Goal: Transaction & Acquisition: Purchase product/service

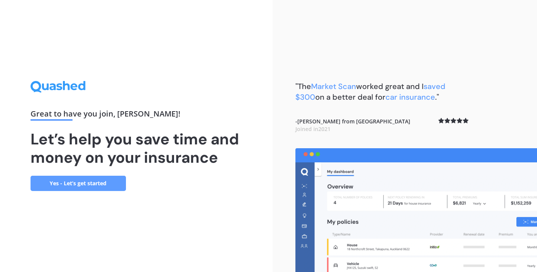
click at [115, 183] on link "Yes - Let’s get started" at bounding box center [78, 182] width 95 height 15
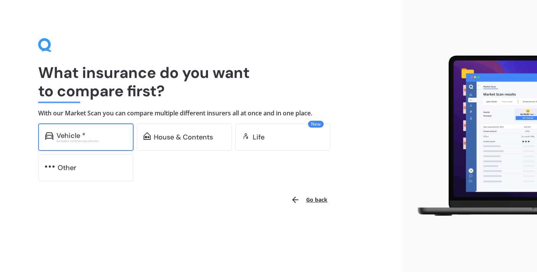
click at [114, 140] on div "Excludes commercial vehicles" at bounding box center [91, 140] width 70 height 3
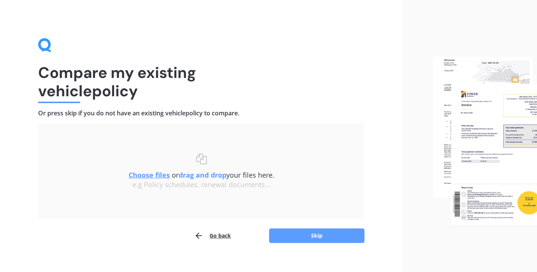
click at [214, 235] on button "Go back" at bounding box center [212, 235] width 37 height 15
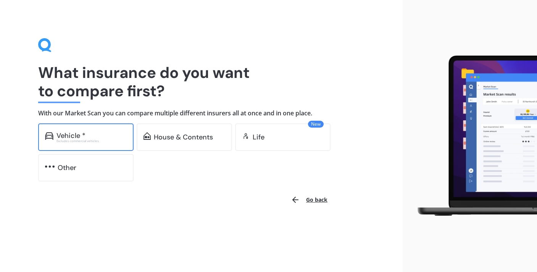
click at [94, 137] on div "Vehicle *" at bounding box center [91, 136] width 70 height 8
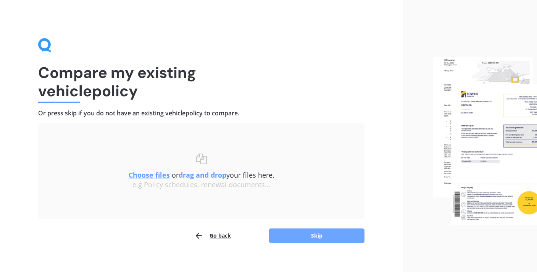
click at [310, 236] on button "Skip" at bounding box center [316, 235] width 95 height 14
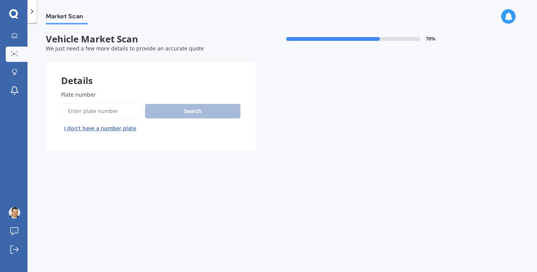
click at [92, 110] on input "Plate number" at bounding box center [101, 111] width 81 height 16
click at [104, 129] on button "I don’t have a number plate" at bounding box center [100, 128] width 78 height 12
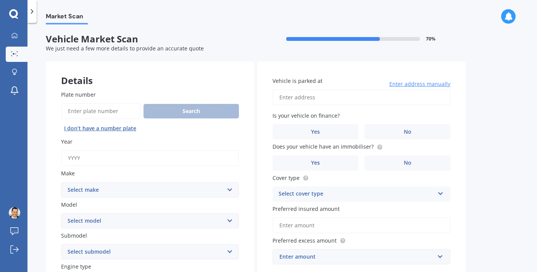
click at [101, 159] on input "Year" at bounding box center [150, 158] width 178 height 16
type input "2013"
select select "TOYOTA"
select select "AQUA"
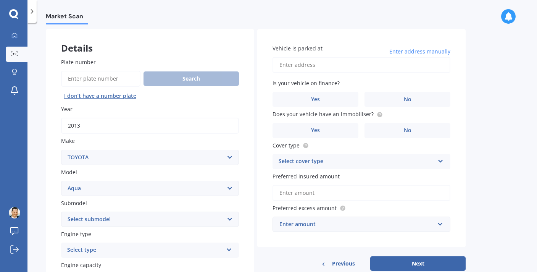
scroll to position [33, 0]
select select "HYBRID"
click at [130, 246] on div "Select type" at bounding box center [145, 249] width 156 height 9
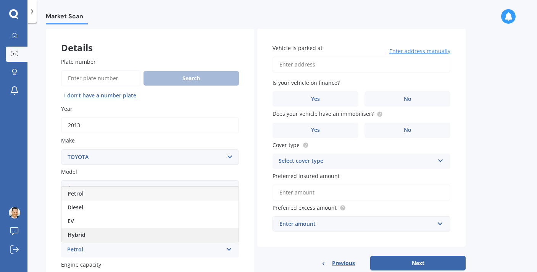
click at [122, 228] on div "Hybrid" at bounding box center [149, 235] width 177 height 14
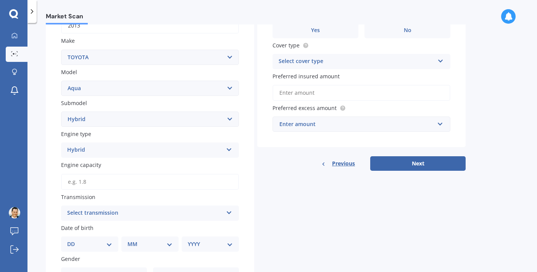
scroll to position [135, 0]
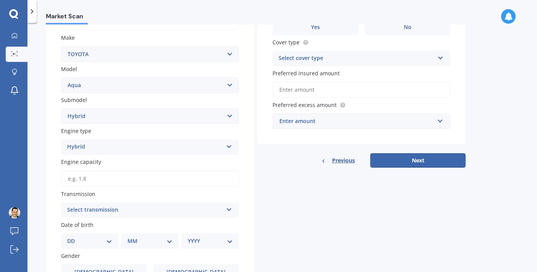
click at [108, 178] on input "Engine capacity" at bounding box center [150, 178] width 178 height 16
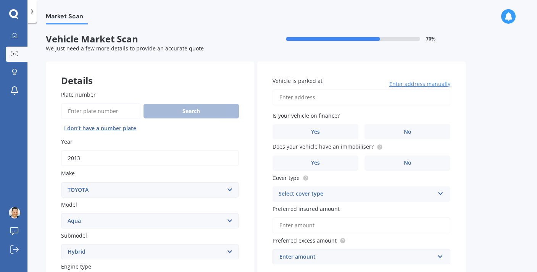
scroll to position [0, 0]
click at [90, 113] on input "Plate number" at bounding box center [100, 111] width 79 height 16
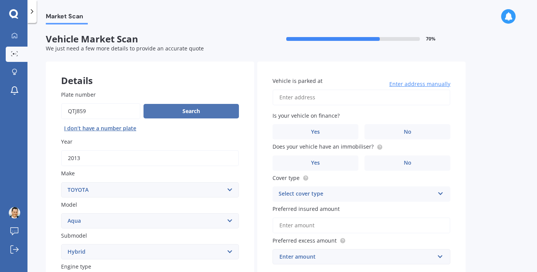
type input "qtj859"
click at [218, 112] on button "Search" at bounding box center [190, 111] width 95 height 14
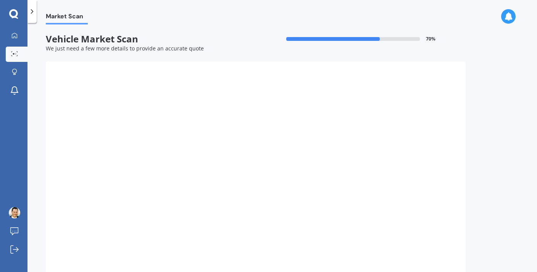
select select
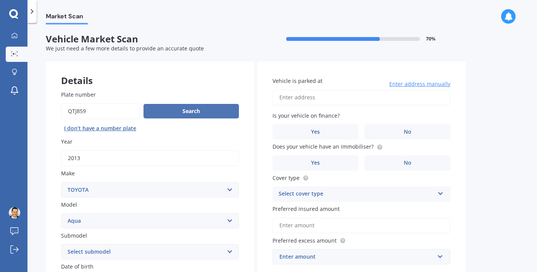
click at [191, 110] on button "Search" at bounding box center [190, 111] width 95 height 14
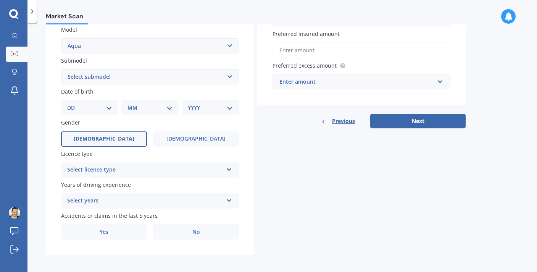
scroll to position [174, 0]
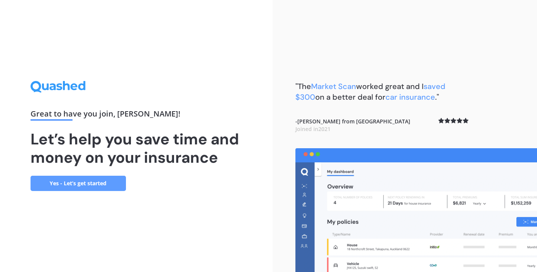
click at [101, 184] on link "Yes - Let’s get started" at bounding box center [78, 182] width 95 height 15
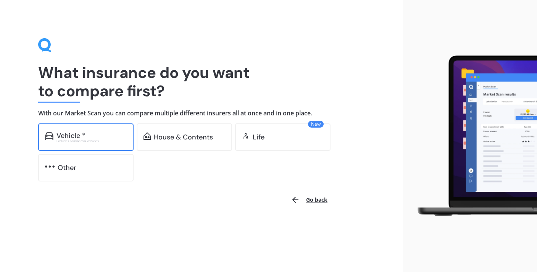
click at [109, 142] on div "Vehicle * Excludes commercial vehicles" at bounding box center [85, 136] width 95 height 27
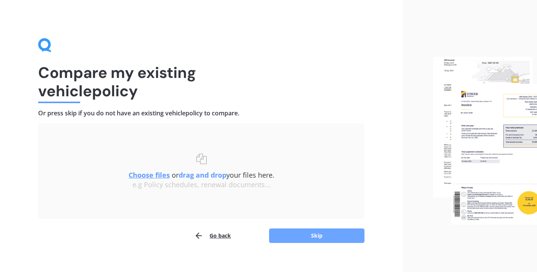
click at [324, 232] on button "Skip" at bounding box center [316, 235] width 95 height 14
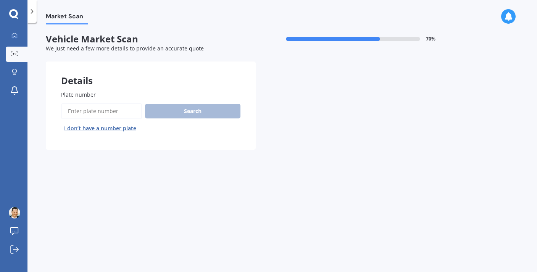
click at [69, 109] on input "Plate number" at bounding box center [101, 111] width 81 height 16
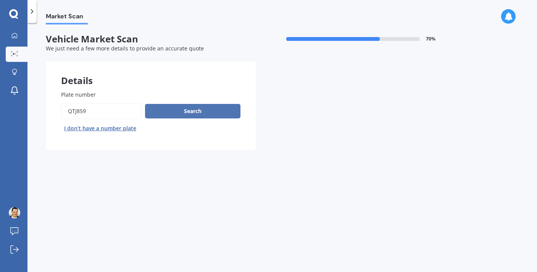
type input "qtj859"
click at [190, 111] on button "Search" at bounding box center [192, 111] width 95 height 14
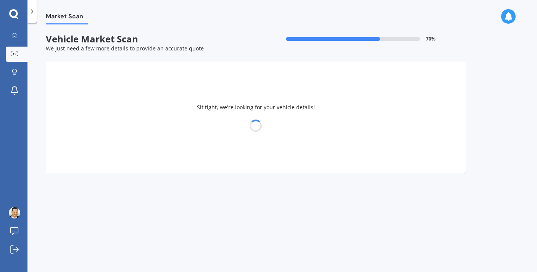
select select "TOYOTA"
select select "AQUA"
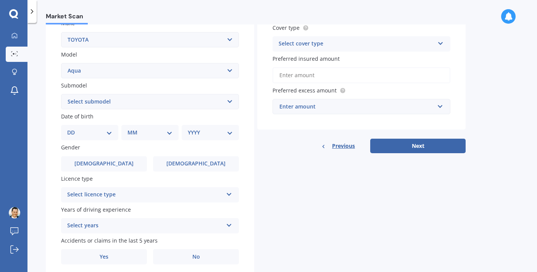
scroll to position [146, 0]
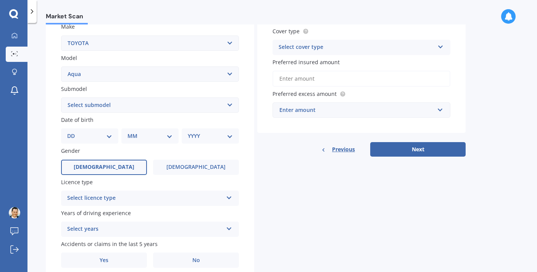
click at [104, 164] on span "[DEMOGRAPHIC_DATA]" at bounding box center [104, 167] width 61 height 6
click at [0, 0] on input "[DEMOGRAPHIC_DATA]" at bounding box center [0, 0] width 0 height 0
select select "17"
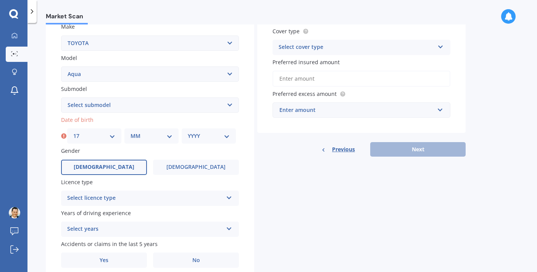
select select "06"
select select "1998"
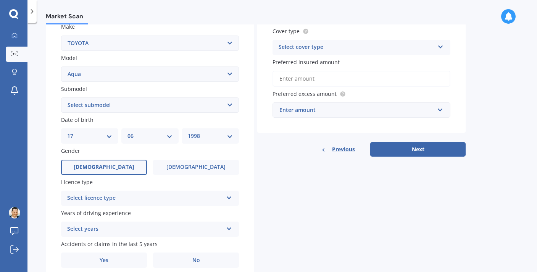
click at [103, 200] on div "Select licence type NZ Full NZ Restricted NZ Learners [GEOGRAPHIC_DATA] [GEOGRA…" at bounding box center [150, 197] width 178 height 15
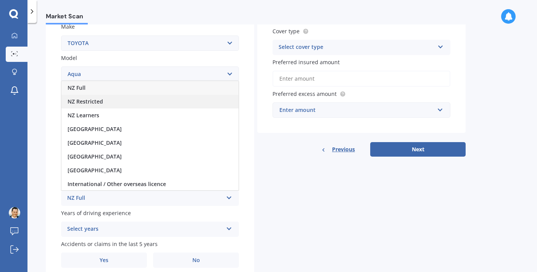
click at [116, 105] on div "NZ Restricted" at bounding box center [149, 102] width 177 height 14
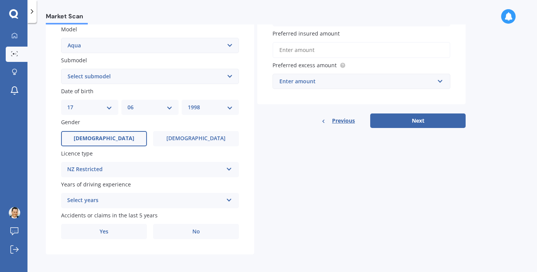
scroll to position [175, 0]
click at [115, 198] on div "Select years" at bounding box center [145, 200] width 156 height 9
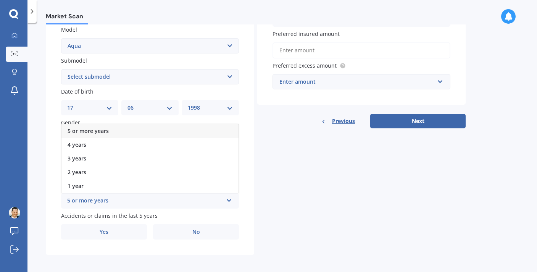
click at [109, 129] on div "5 or more years" at bounding box center [149, 131] width 177 height 14
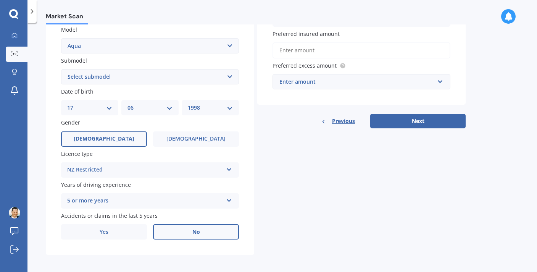
click at [181, 227] on label "No" at bounding box center [196, 231] width 86 height 15
click at [0, 0] on input "No" at bounding box center [0, 0] width 0 height 0
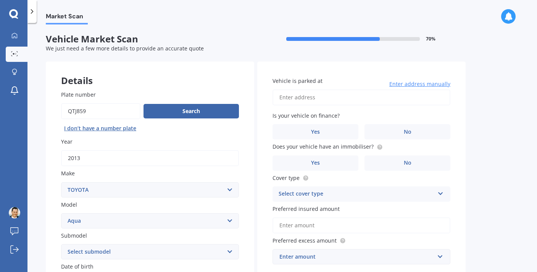
scroll to position [0, 0]
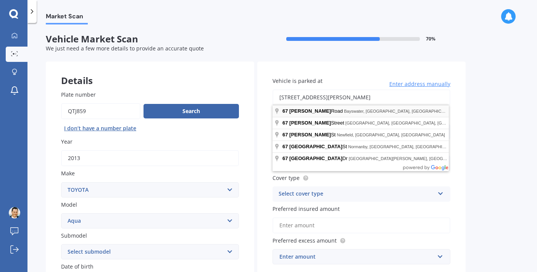
type input "[STREET_ADDRESS][PERSON_NAME]"
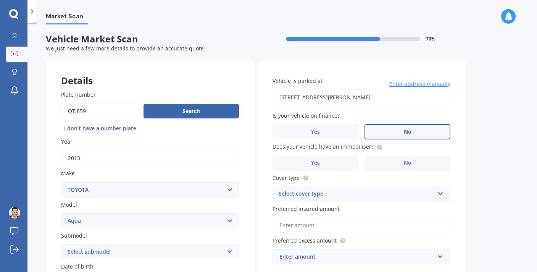
click at [398, 126] on label "No" at bounding box center [407, 131] width 86 height 15
click at [0, 0] on input "No" at bounding box center [0, 0] width 0 height 0
click at [338, 164] on label "Yes" at bounding box center [315, 162] width 86 height 15
click at [0, 0] on input "Yes" at bounding box center [0, 0] width 0 height 0
click at [391, 191] on div "Select cover type" at bounding box center [356, 193] width 156 height 9
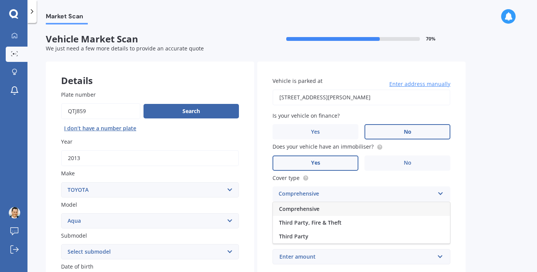
click at [339, 208] on div "Comprehensive" at bounding box center [361, 209] width 177 height 14
click at [328, 223] on input "Preferred insured amount" at bounding box center [361, 225] width 178 height 16
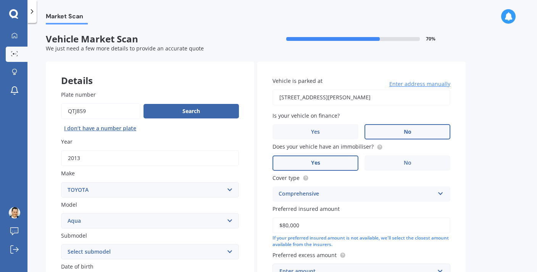
type input "$8,000"
click at [479, 211] on div "Market Scan Vehicle Market Scan 70 % We just need a few more details to provide…" at bounding box center [281, 148] width 509 height 249
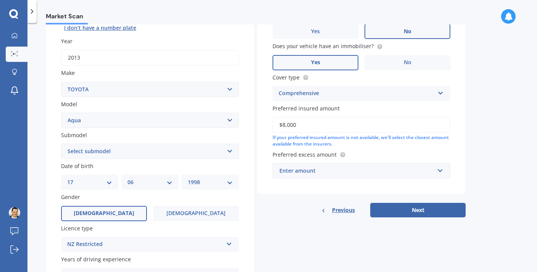
scroll to position [122, 0]
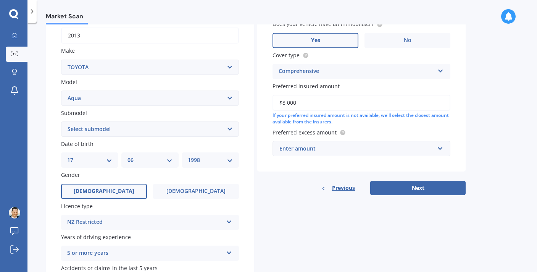
click at [401, 145] on div "Enter amount" at bounding box center [356, 148] width 155 height 8
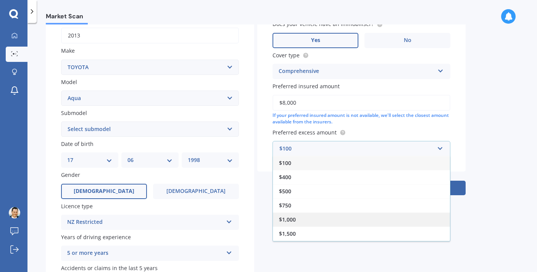
click at [320, 217] on div "$1,000" at bounding box center [361, 219] width 177 height 14
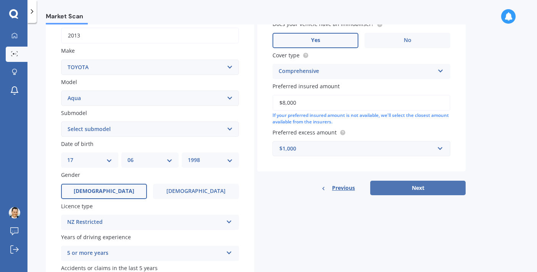
click at [407, 182] on button "Next" at bounding box center [417, 187] width 95 height 14
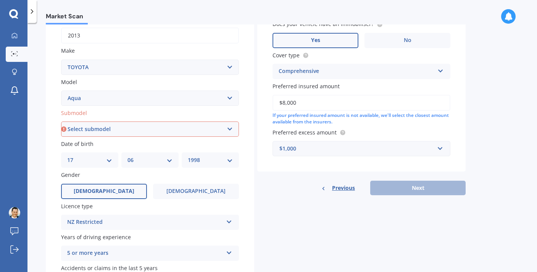
select select "HYBRID"
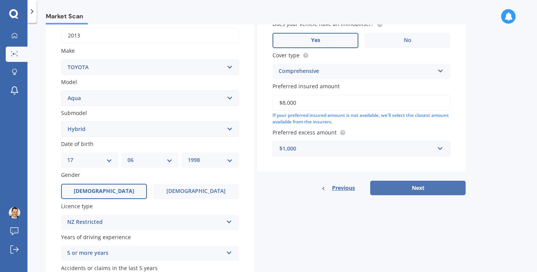
click at [407, 184] on button "Next" at bounding box center [417, 187] width 95 height 14
select select "17"
select select "06"
select select "1998"
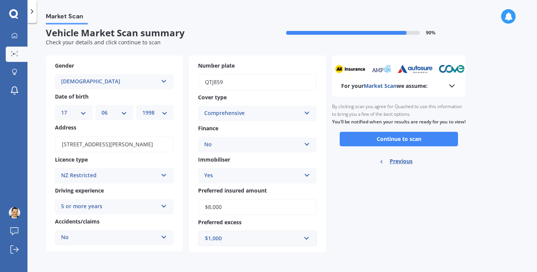
scroll to position [0, 0]
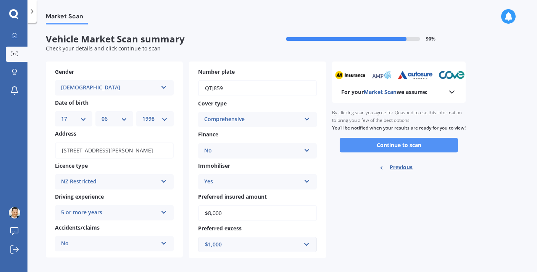
click at [392, 150] on button "Continue to scan" at bounding box center [398, 145] width 118 height 14
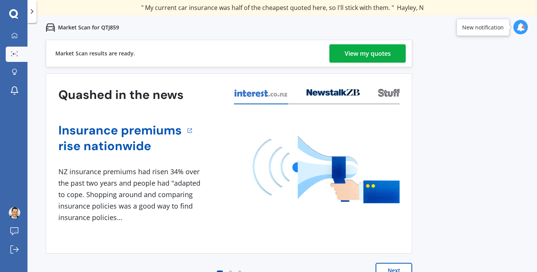
click at [364, 51] on div "View my quotes" at bounding box center [367, 53] width 46 height 18
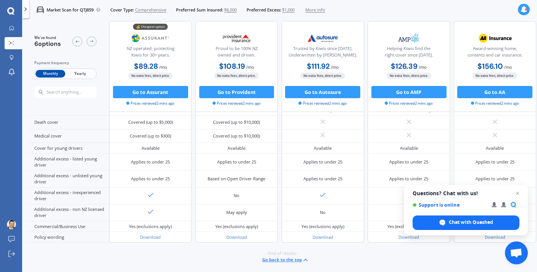
click at [85, 76] on span "Yearly" at bounding box center [80, 74] width 30 height 8
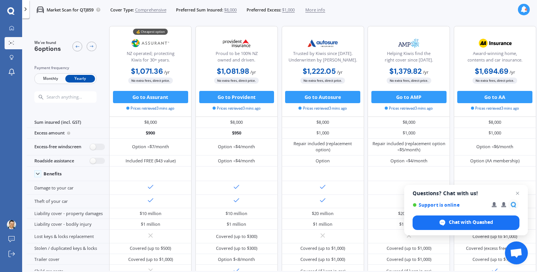
click at [55, 77] on span "Monthly" at bounding box center [50, 79] width 30 height 8
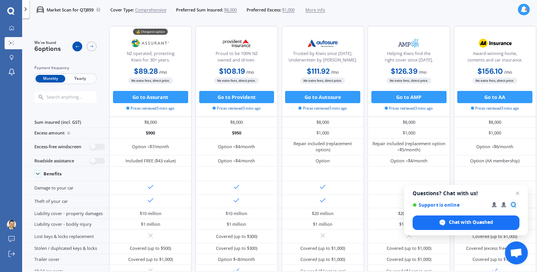
click at [79, 44] on icon at bounding box center [77, 46] width 5 height 5
click at [90, 46] on icon at bounding box center [91, 46] width 5 height 5
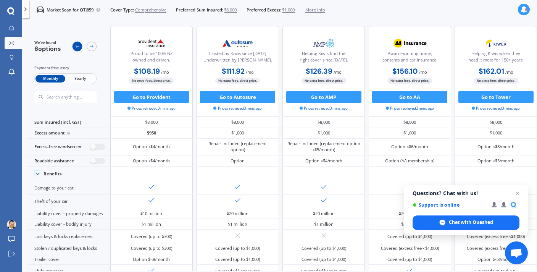
click at [77, 45] on icon at bounding box center [77, 46] width 5 height 5
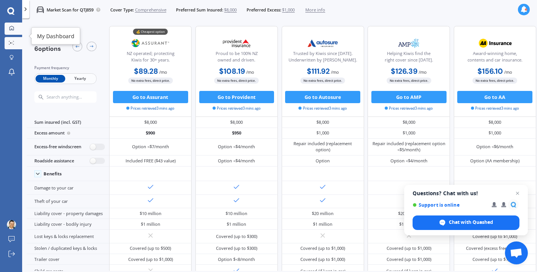
click at [12, 27] on icon at bounding box center [11, 28] width 5 height 5
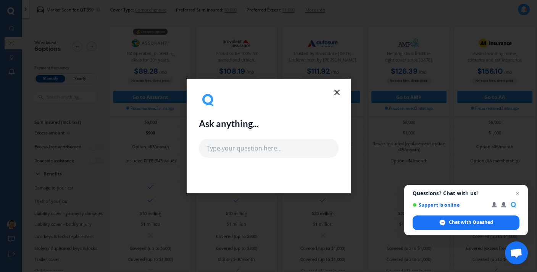
click at [334, 93] on icon at bounding box center [336, 92] width 9 height 9
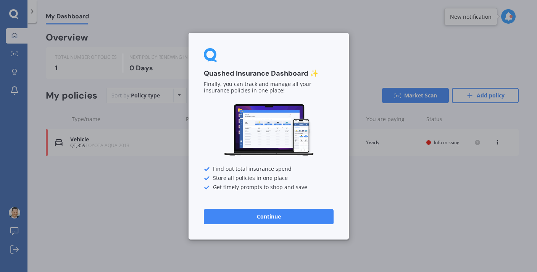
click at [233, 216] on button "Continue" at bounding box center [269, 215] width 130 height 15
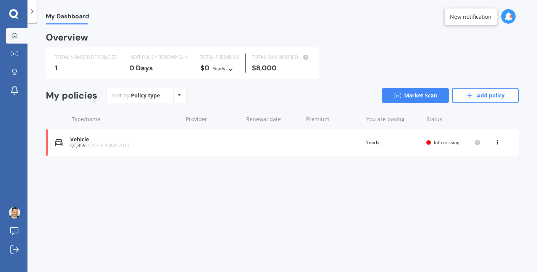
click at [493, 136] on div "Vehicle QTJ859 TOYOTA AQUA 2013 Renewal date Premium You are paying Yearly Stat…" at bounding box center [282, 142] width 473 height 27
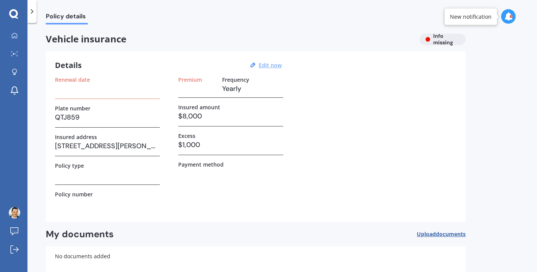
click at [269, 65] on u "Edit now" at bounding box center [270, 64] width 23 height 7
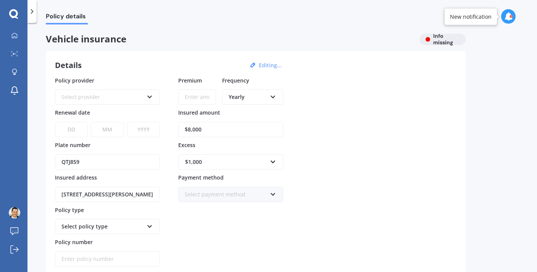
click at [31, 11] on icon at bounding box center [32, 12] width 8 height 8
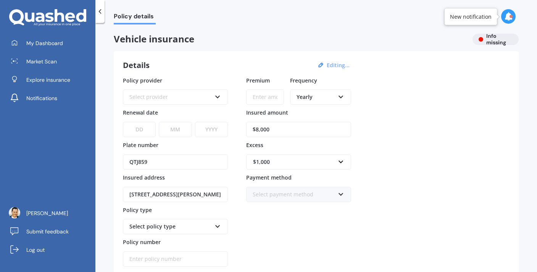
click at [171, 52] on div "Details Editing... Policy provider Select provider AA AMI AMP ANZ ASB [PERSON_N…" at bounding box center [316, 178] width 405 height 255
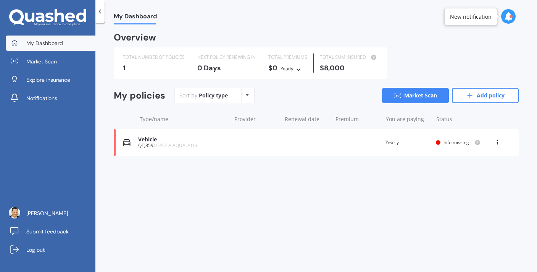
click at [146, 139] on div "Vehicle" at bounding box center [182, 139] width 89 height 6
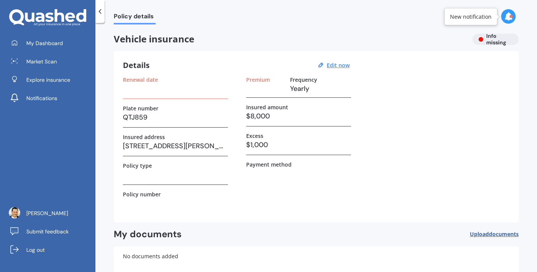
click at [155, 177] on h3 at bounding box center [175, 174] width 105 height 11
click at [146, 196] on label "Policy number" at bounding box center [142, 194] width 38 height 6
click at [340, 68] on u "Edit now" at bounding box center [337, 64] width 23 height 7
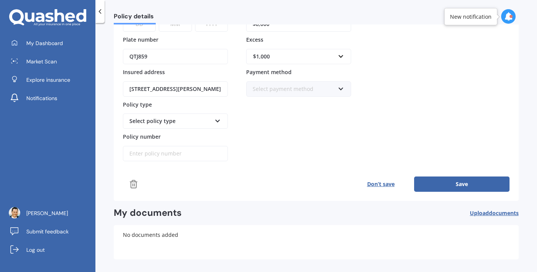
scroll to position [130, 0]
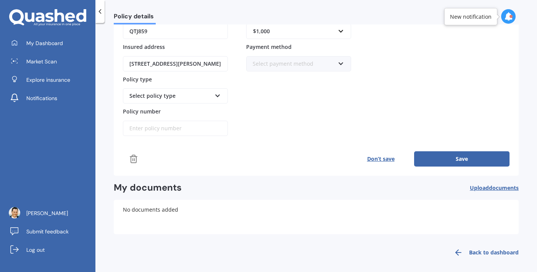
click at [191, 97] on div "Select policy type" at bounding box center [170, 96] width 82 height 8
drag, startPoint x: 191, startPoint y: 97, endPoint x: 207, endPoint y: 97, distance: 16.0
click at [193, 97] on div "Select policy type" at bounding box center [170, 96] width 82 height 8
click at [207, 97] on div "Select policy type" at bounding box center [170, 96] width 82 height 8
click at [219, 94] on icon at bounding box center [217, 94] width 6 height 5
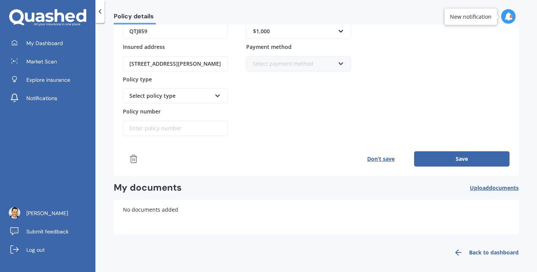
click at [227, 125] on input "Policy number" at bounding box center [175, 128] width 105 height 15
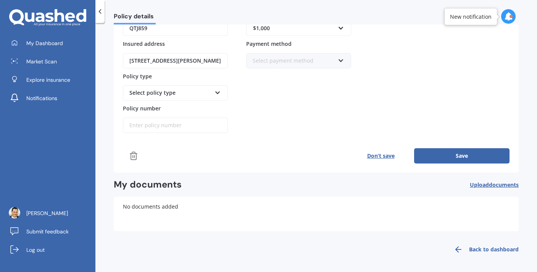
scroll to position [133, 0]
click at [479, 248] on link "Back to dashboard" at bounding box center [483, 249] width 69 height 18
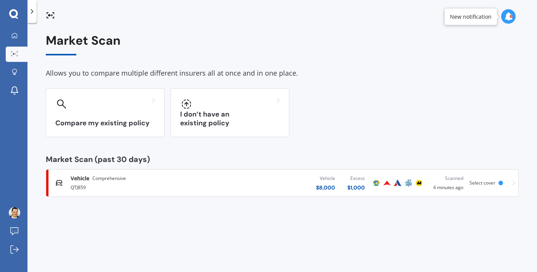
click at [513, 180] on icon at bounding box center [513, 182] width 3 height 5
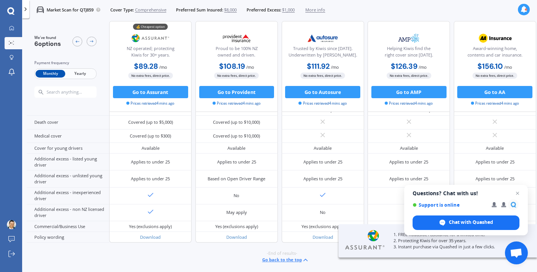
scroll to position [432, 0]
click at [13, 29] on icon at bounding box center [11, 28] width 5 height 5
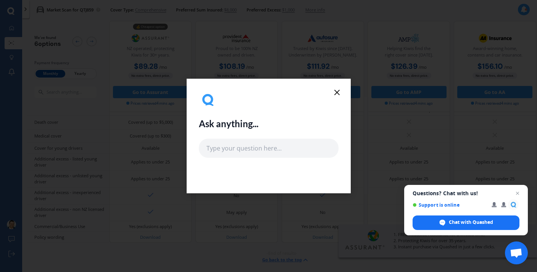
click at [333, 93] on icon at bounding box center [336, 92] width 9 height 9
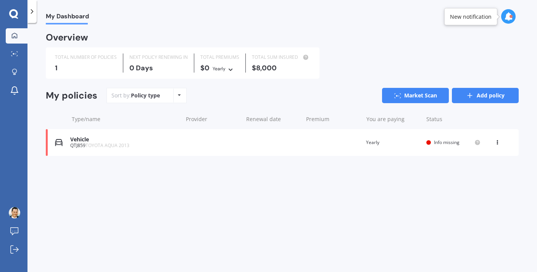
click at [483, 96] on link "Add policy" at bounding box center [485, 95] width 67 height 15
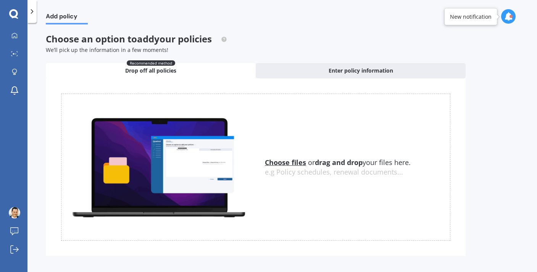
click at [10, 13] on icon at bounding box center [13, 13] width 9 height 9
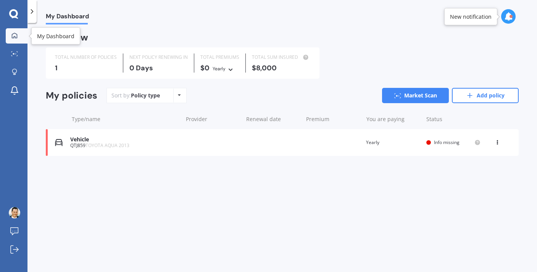
click at [10, 37] on div at bounding box center [14, 35] width 11 height 7
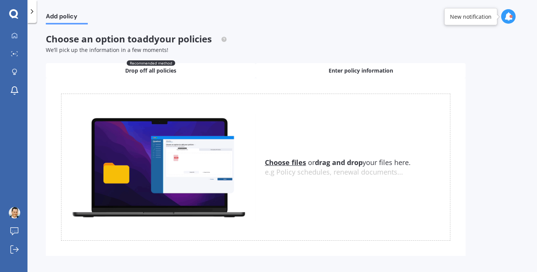
click at [334, 70] on span "Enter policy information" at bounding box center [360, 71] width 64 height 8
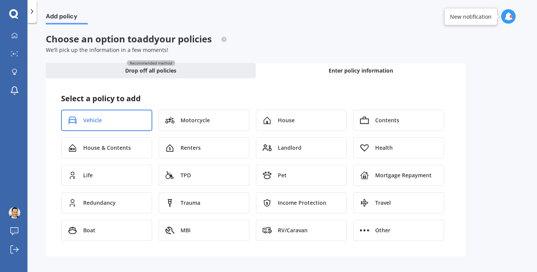
click at [108, 117] on div "Vehicle" at bounding box center [106, 119] width 91 height 21
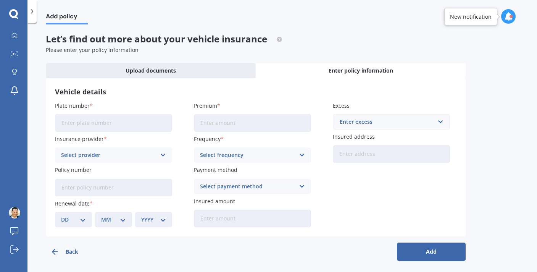
click at [114, 123] on input "Plate number" at bounding box center [113, 123] width 117 height 18
type input "QTJ859"
click at [161, 154] on icon at bounding box center [163, 155] width 6 height 8
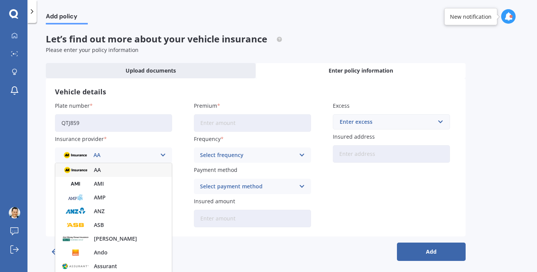
click at [161, 154] on icon at bounding box center [163, 155] width 6 height 8
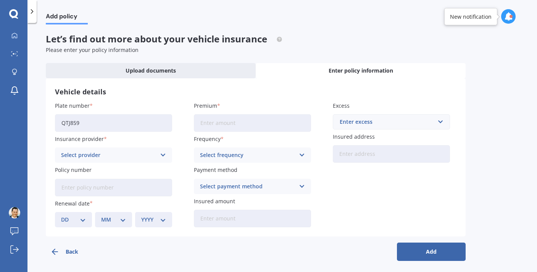
click at [318, 35] on div "Let’s find out more about your vehicle insurance Please enter your policy infor…" at bounding box center [255, 44] width 419 height 20
click at [16, 55] on icon at bounding box center [14, 53] width 7 height 5
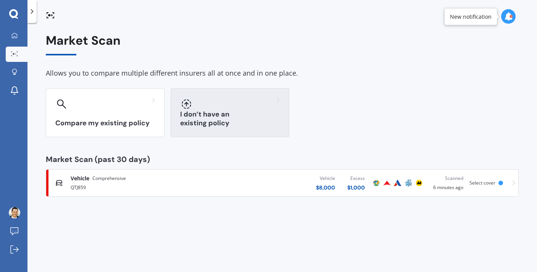
click at [211, 117] on div "I don’t have an existing policy" at bounding box center [229, 112] width 119 height 49
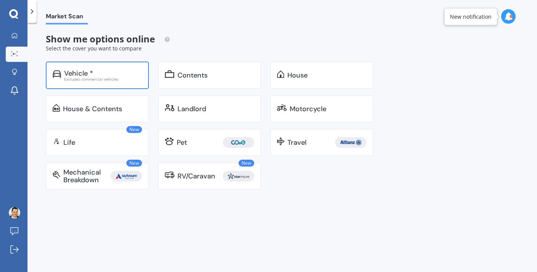
click at [108, 83] on div "Vehicle * Excludes commercial vehicles" at bounding box center [97, 74] width 103 height 27
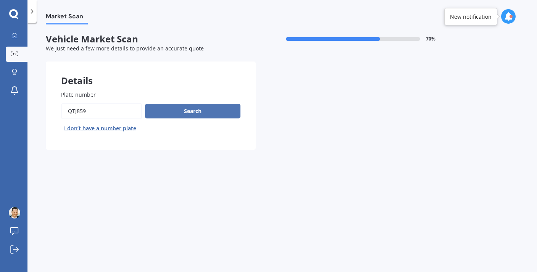
click at [191, 108] on button "Search" at bounding box center [192, 111] width 95 height 14
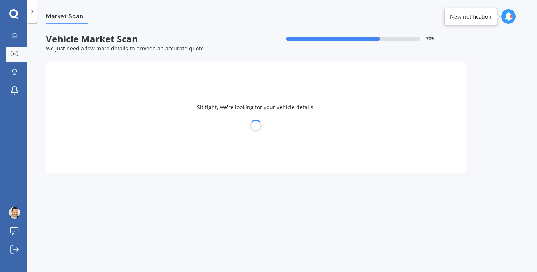
select select "TOYOTA"
select select "AQUA"
select select "17"
select select "06"
select select "1998"
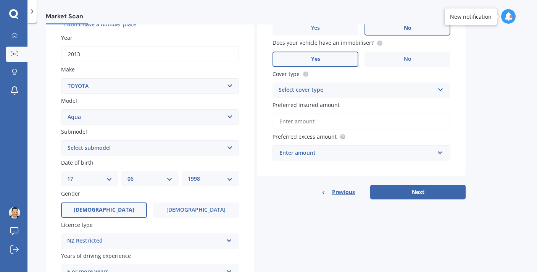
scroll to position [159, 0]
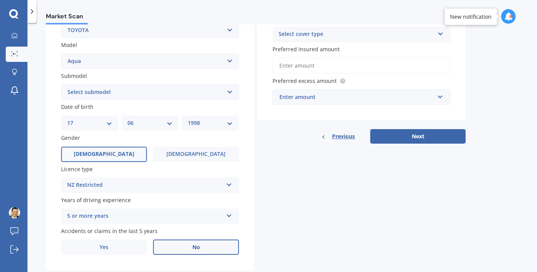
select select "HYBRID"
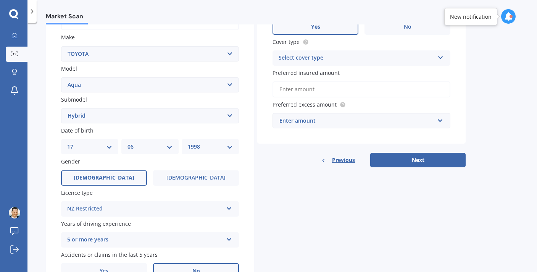
scroll to position [139, 0]
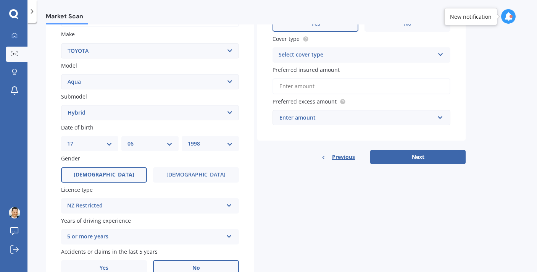
select select "26"
select select "10"
select select "1977"
click at [166, 201] on div "NZ Restricted" at bounding box center [145, 205] width 156 height 9
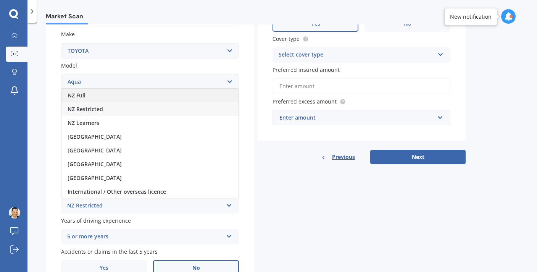
click at [130, 91] on div "NZ Full" at bounding box center [149, 95] width 177 height 14
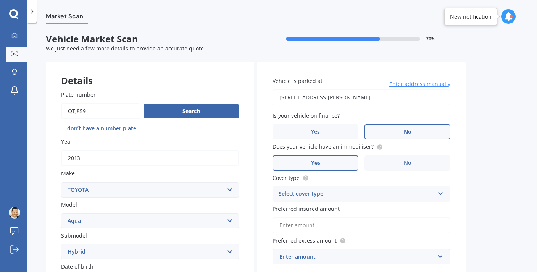
scroll to position [0, 0]
click at [349, 193] on div "Select cover type" at bounding box center [356, 193] width 156 height 9
click at [341, 205] on div "Comprehensive" at bounding box center [361, 209] width 177 height 14
click at [347, 228] on input "Preferred insured amount" at bounding box center [361, 225] width 178 height 16
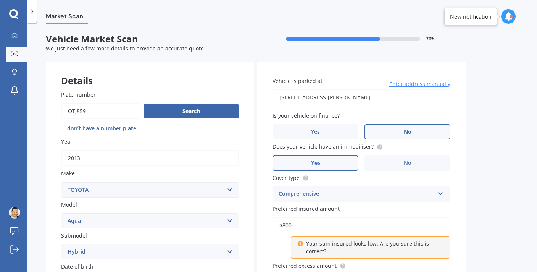
type input "$8,000"
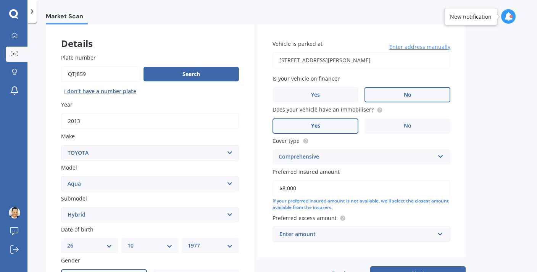
scroll to position [65, 0]
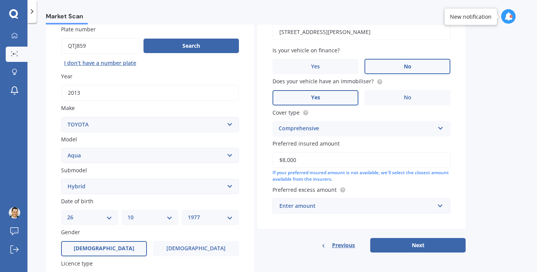
click at [335, 205] on div "Enter amount" at bounding box center [356, 205] width 155 height 8
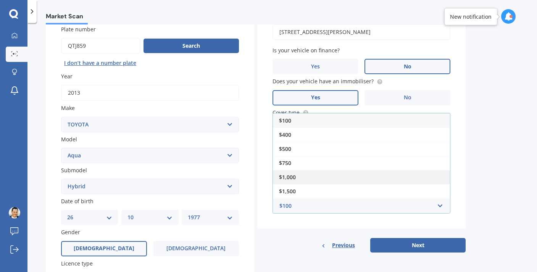
click at [317, 175] on div "$1,000" at bounding box center [361, 177] width 177 height 14
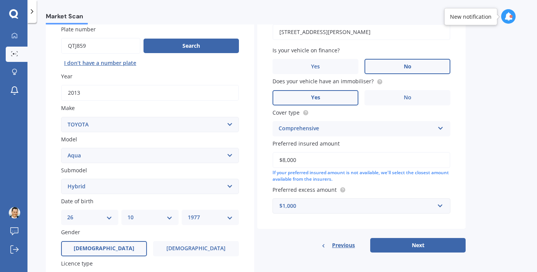
click at [430, 204] on div "$1,000" at bounding box center [356, 205] width 155 height 8
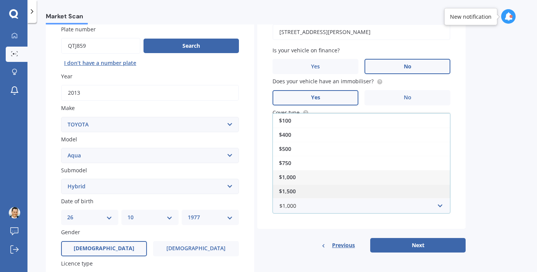
click at [354, 190] on div "$1,500" at bounding box center [361, 191] width 177 height 14
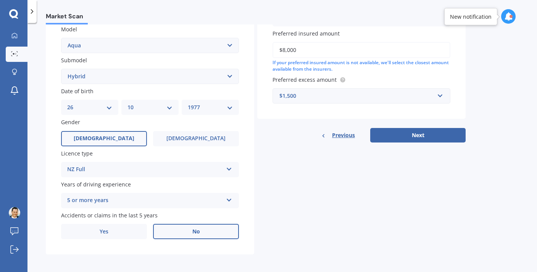
scroll to position [175, 0]
click at [440, 94] on input "text" at bounding box center [358, 96] width 171 height 14
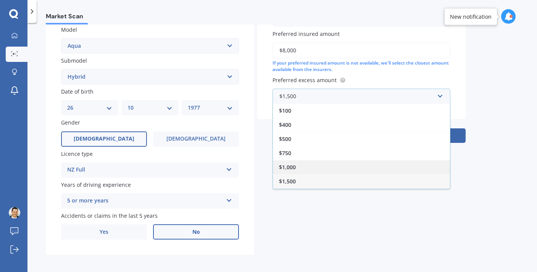
click at [348, 169] on div "$1,000" at bounding box center [361, 167] width 177 height 14
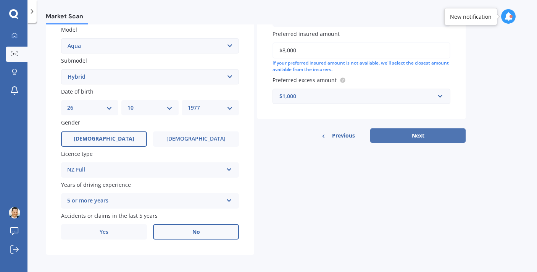
click at [430, 136] on button "Next" at bounding box center [417, 135] width 95 height 14
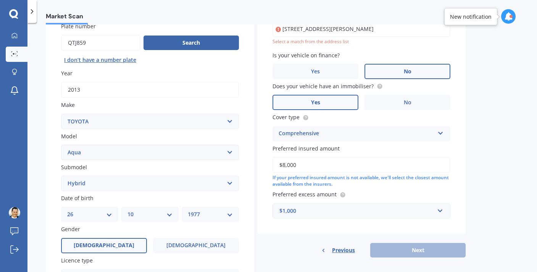
scroll to position [51, 0]
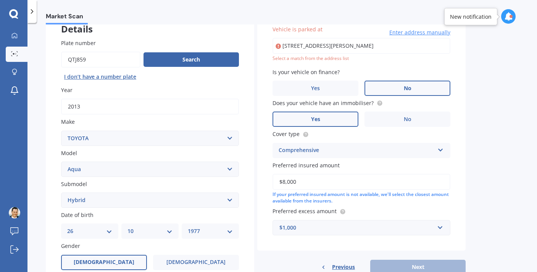
type input "[STREET_ADDRESS][PERSON_NAME]"
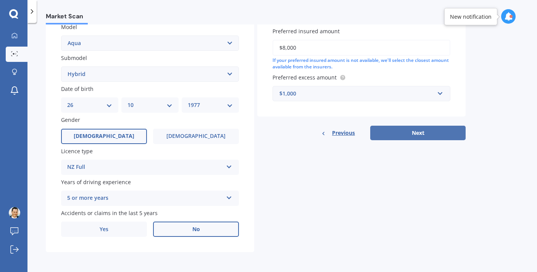
scroll to position [175, 0]
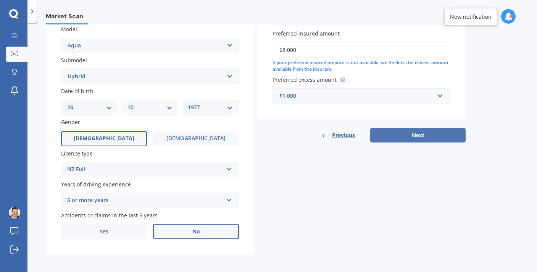
click at [408, 133] on button "Next" at bounding box center [417, 135] width 95 height 14
select select "26"
select select "10"
select select "1977"
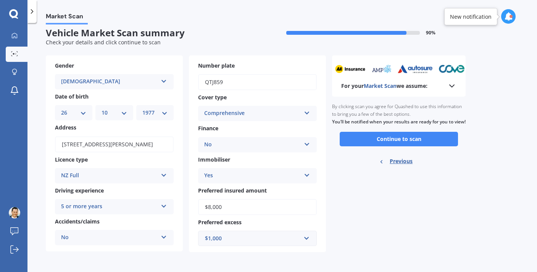
scroll to position [0, 0]
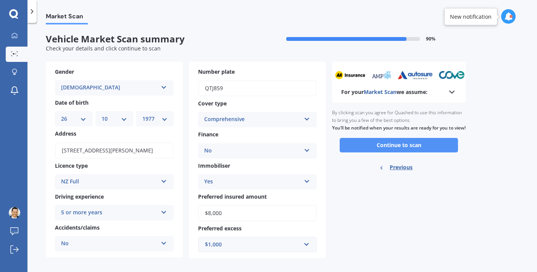
click at [376, 151] on button "Continue to scan" at bounding box center [398, 145] width 118 height 14
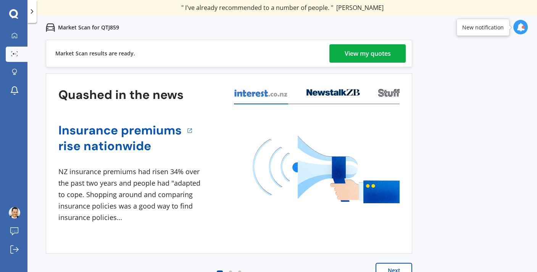
click at [369, 51] on div "View my quotes" at bounding box center [367, 53] width 46 height 18
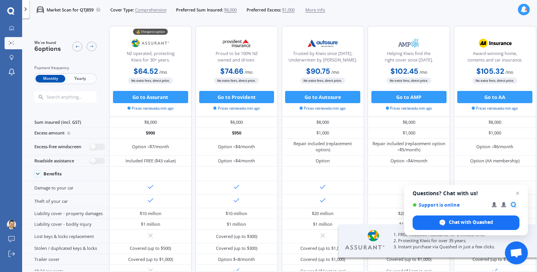
click at [85, 77] on span "Yearly" at bounding box center [80, 79] width 30 height 8
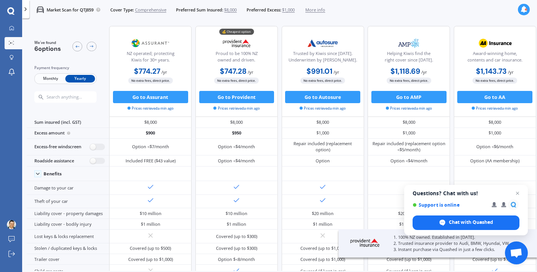
click at [51, 77] on span "Monthly" at bounding box center [50, 79] width 30 height 8
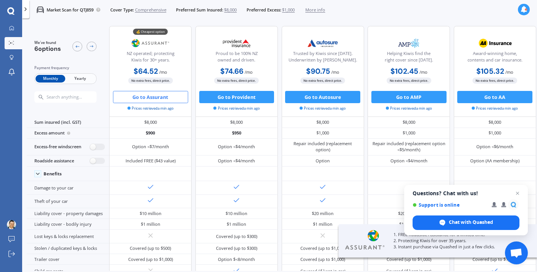
click at [149, 98] on button "Go to Assurant" at bounding box center [150, 97] width 75 height 12
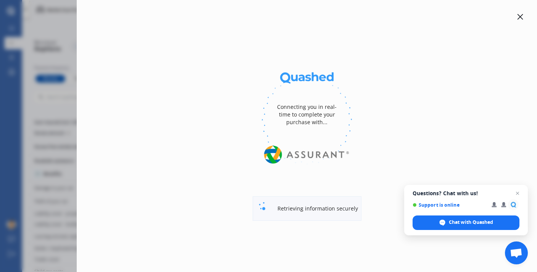
select select "full"
select select "500.00"
select select "North Shore"
select select "TOYOTA"
select select "AQUA"
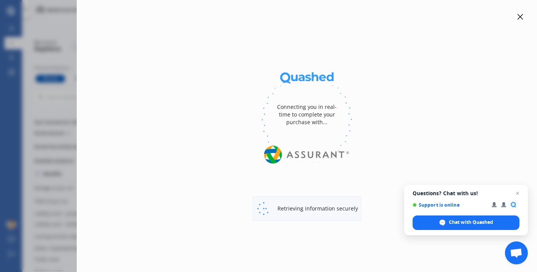
select select "HYBRID"
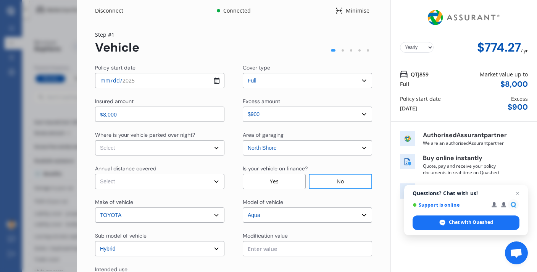
select select "Monthly"
drag, startPoint x: 495, startPoint y: 16, endPoint x: 489, endPoint y: 16, distance: 5.3
click at [450, 18] on img at bounding box center [463, 17] width 77 height 29
